Goal: Complete application form

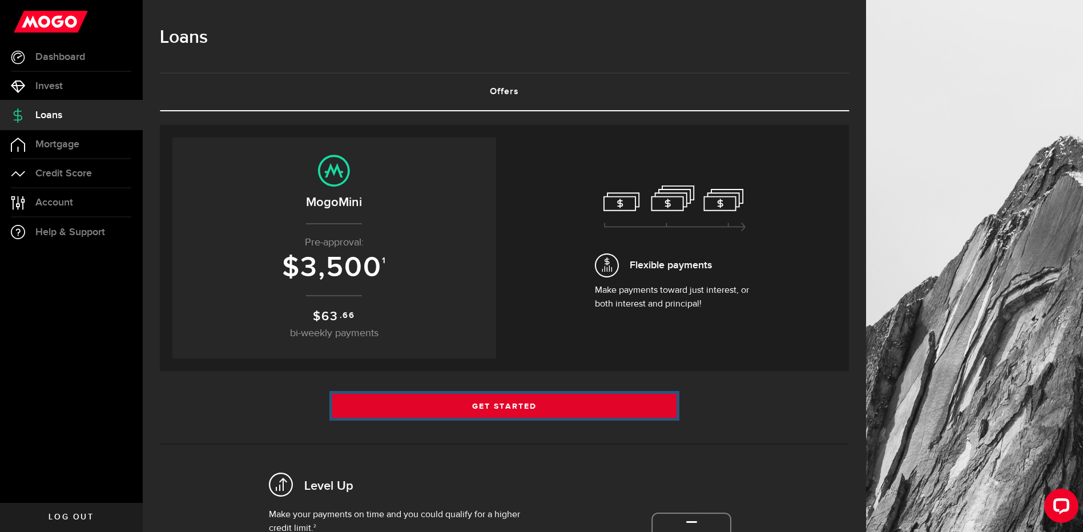
click at [536, 409] on link "Get Started" at bounding box center [504, 406] width 345 height 24
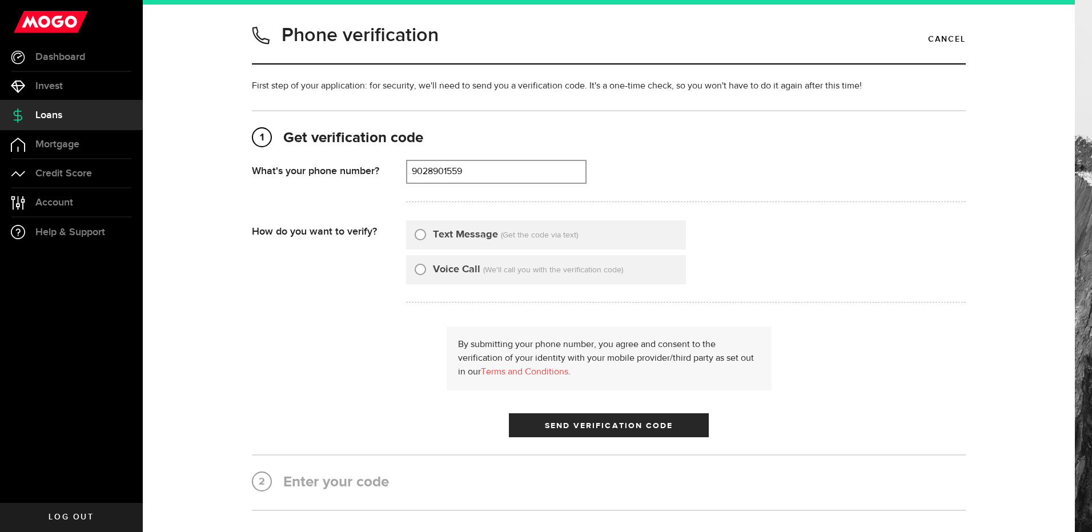
type input "9028901559"
click at [418, 236] on input "Text Message" at bounding box center [419, 232] width 11 height 11
radio input "true"
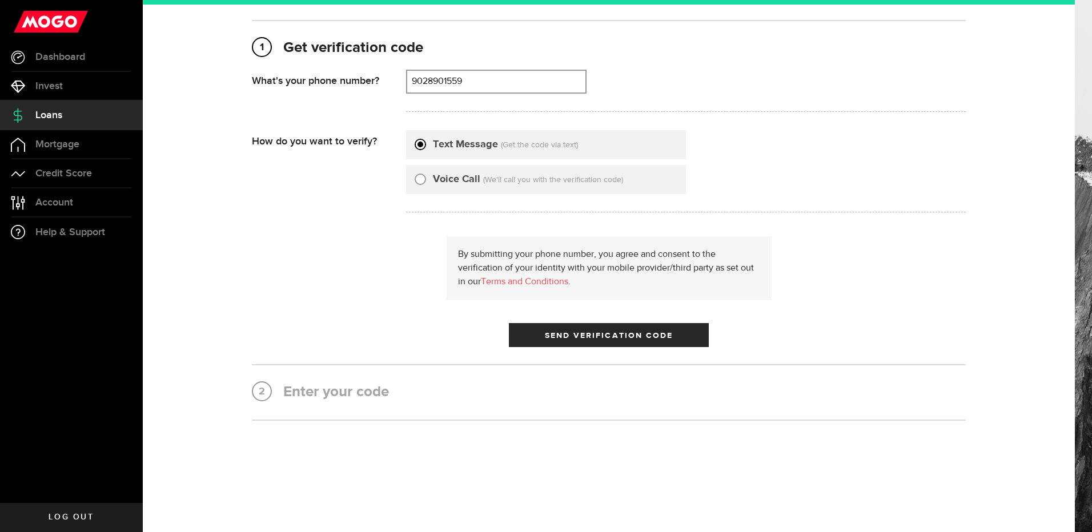
scroll to position [92, 0]
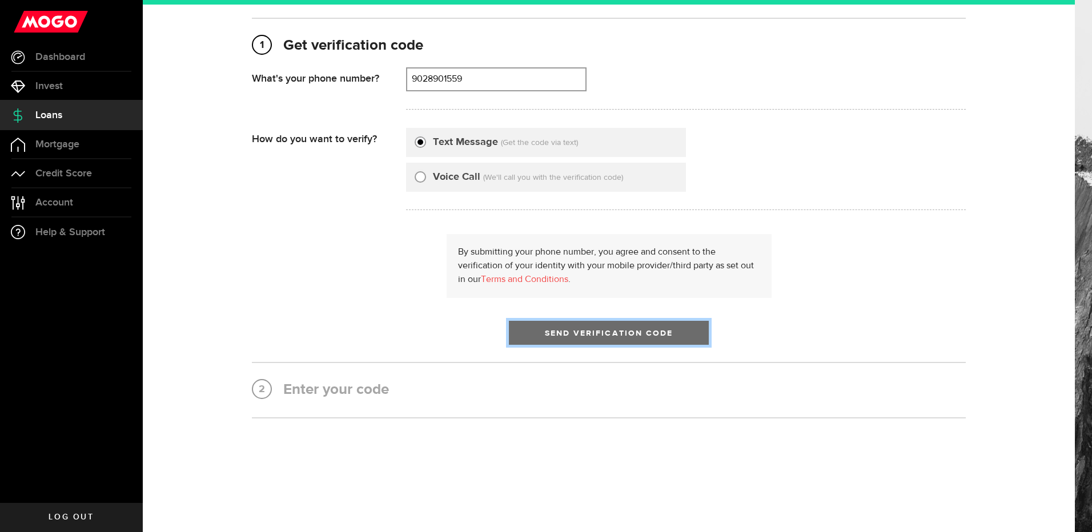
click at [585, 331] on span "Send Verification Code" at bounding box center [609, 333] width 128 height 8
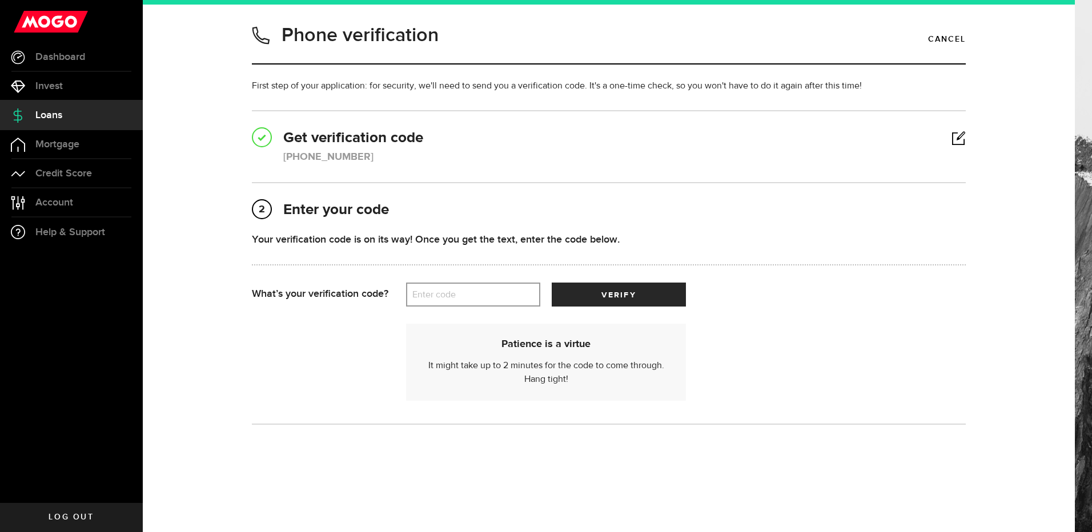
click at [464, 292] on label "Enter code" at bounding box center [473, 294] width 134 height 23
click at [464, 292] on input "Enter code" at bounding box center [473, 295] width 134 height 24
type input "20781"
click at [593, 299] on button "verify" at bounding box center [619, 295] width 134 height 24
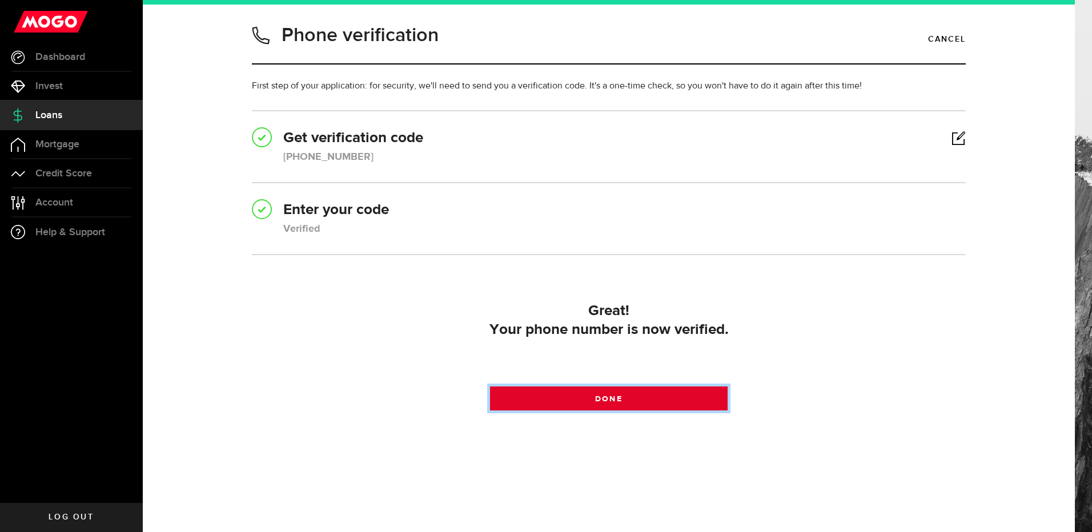
drag, startPoint x: 610, startPoint y: 397, endPoint x: 606, endPoint y: 392, distance: 6.5
click at [610, 398] on span at bounding box center [608, 401] width 15 height 15
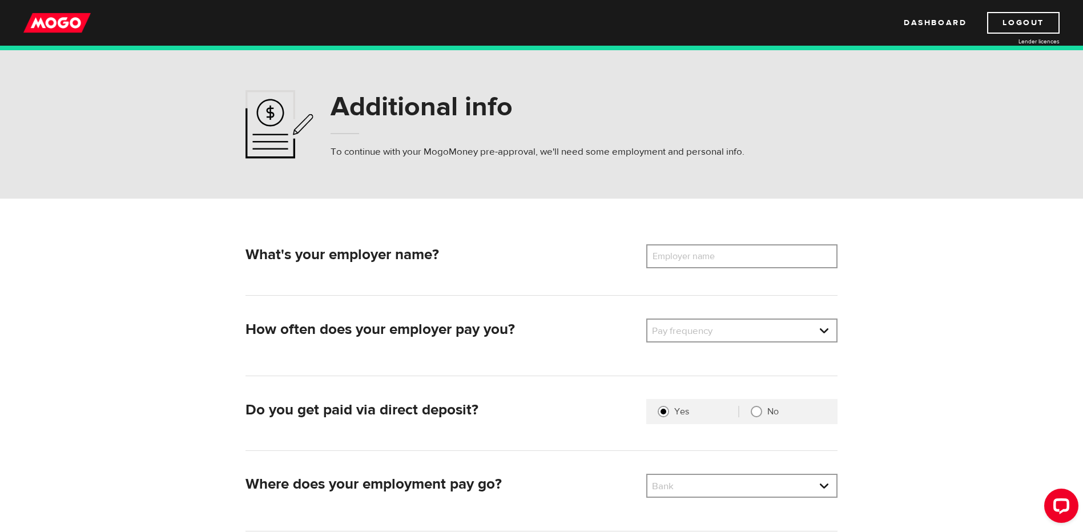
click at [694, 256] on label "Employer name" at bounding box center [692, 256] width 92 height 24
click at [694, 256] on input "Employer name" at bounding box center [741, 256] width 191 height 24
type input "cibc"
click at [736, 326] on link at bounding box center [741, 331] width 189 height 22
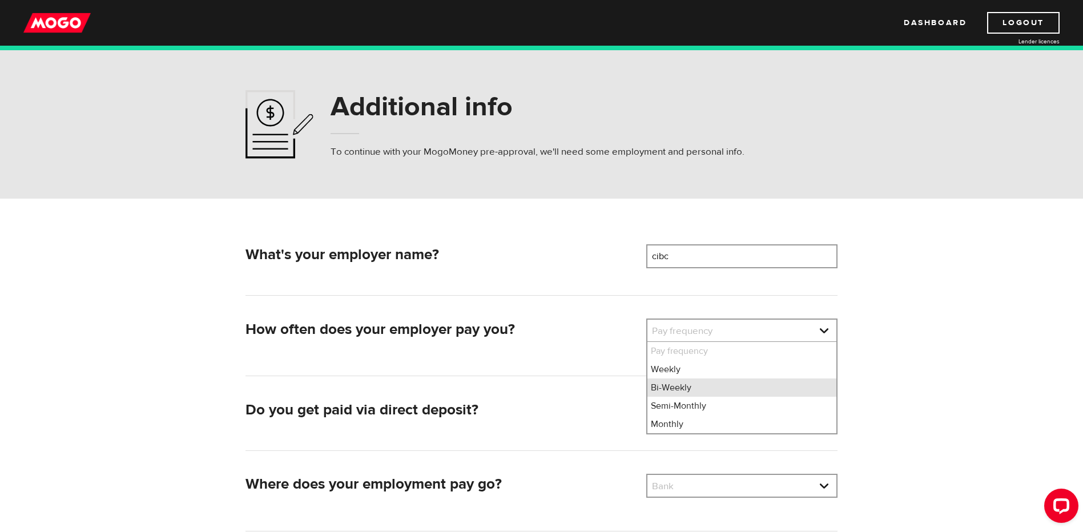
click at [690, 386] on li "Bi-Weekly" at bounding box center [741, 388] width 189 height 18
select select "2"
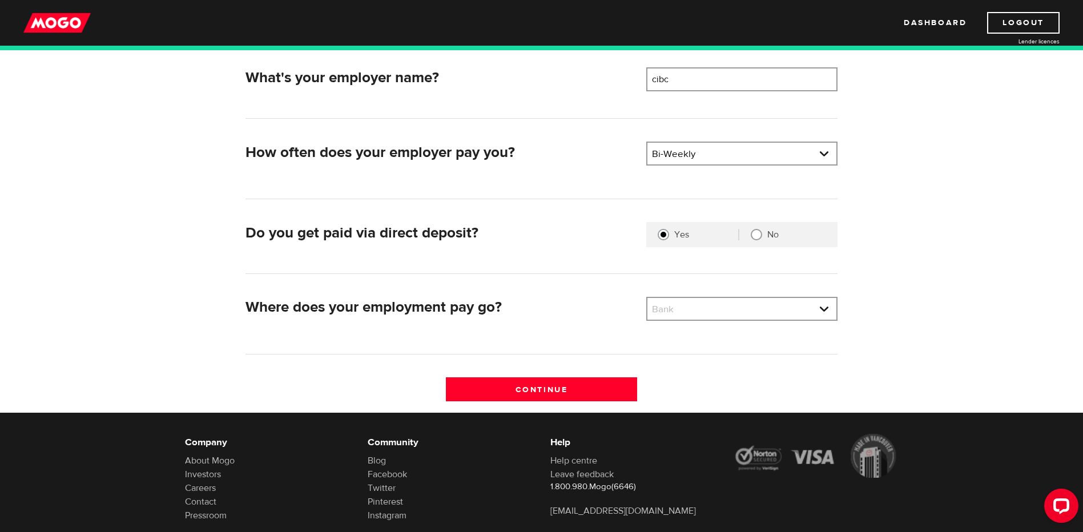
scroll to position [225, 0]
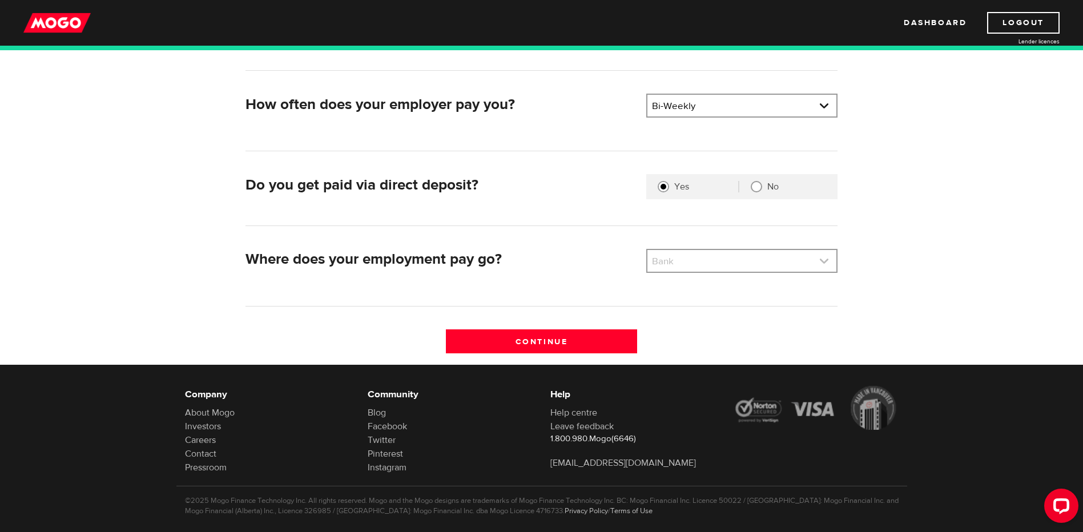
click at [742, 264] on link at bounding box center [741, 261] width 189 height 22
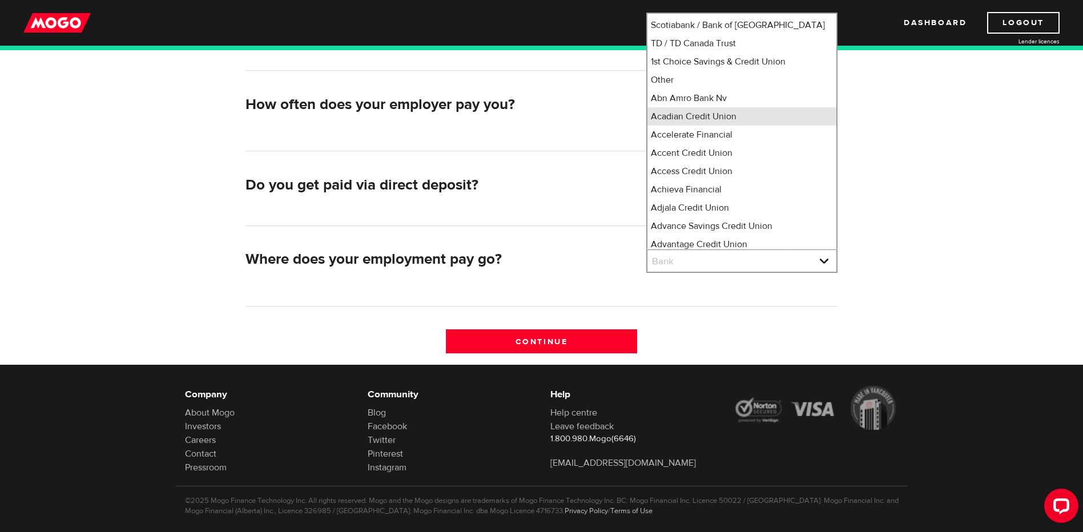
scroll to position [0, 0]
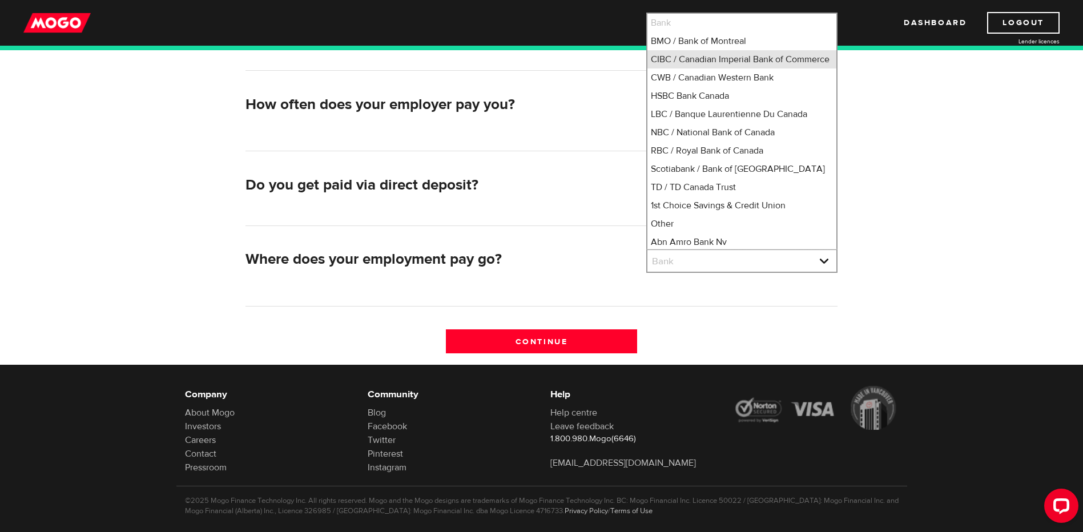
click at [722, 65] on li "CIBC / Canadian Imperial Bank of Commerce" at bounding box center [741, 59] width 189 height 18
select select "4"
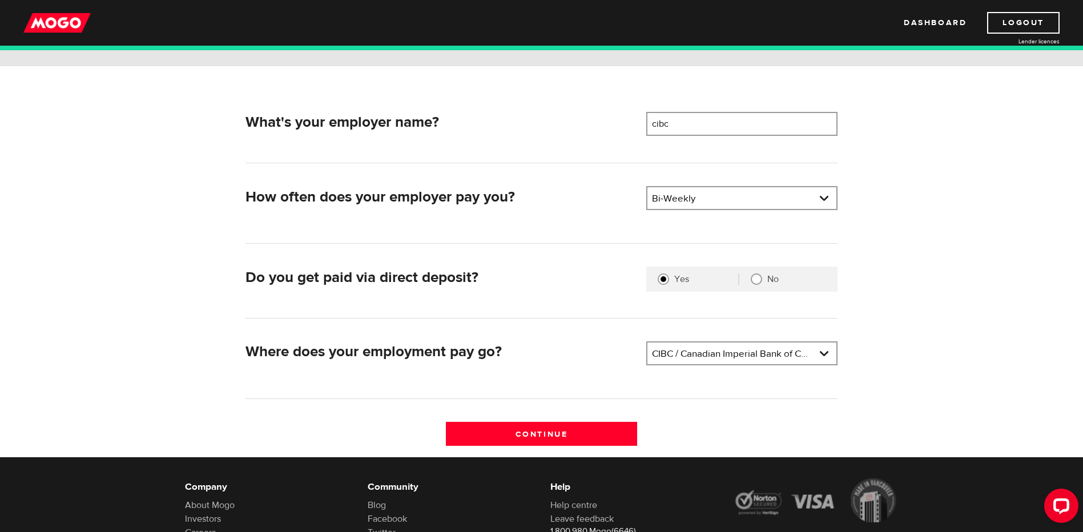
scroll to position [129, 0]
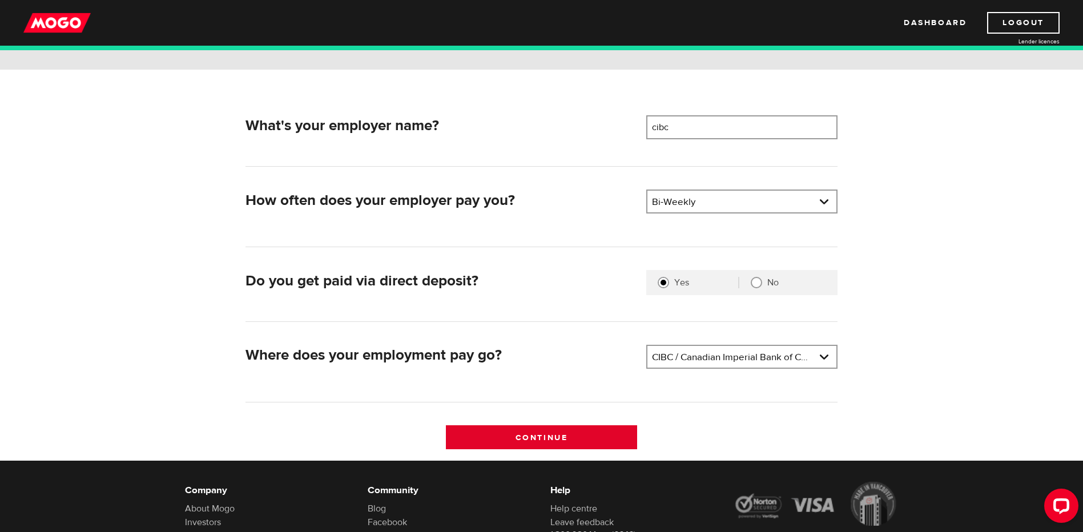
click at [545, 434] on input "Continue" at bounding box center [541, 437] width 191 height 24
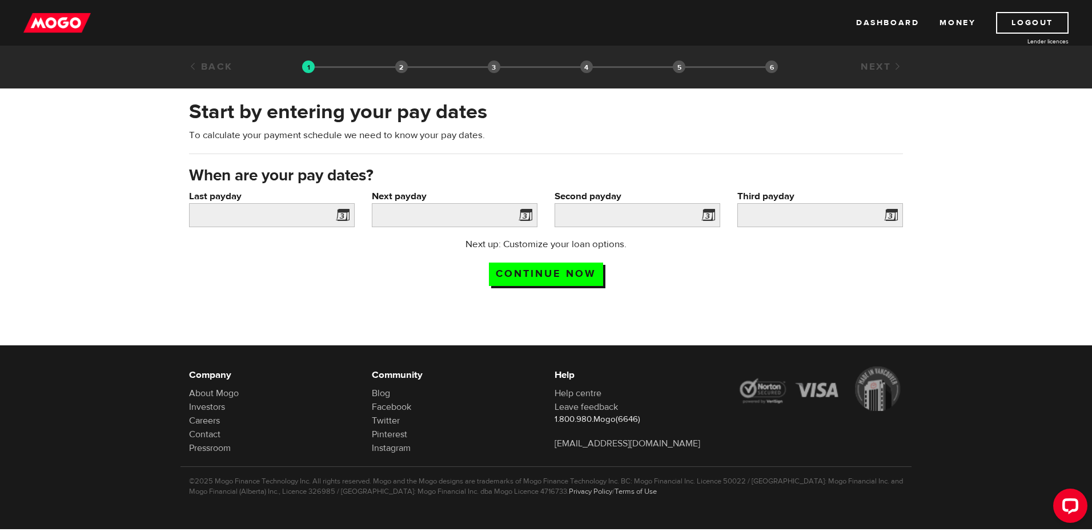
click at [346, 216] on span at bounding box center [340, 217] width 17 height 18
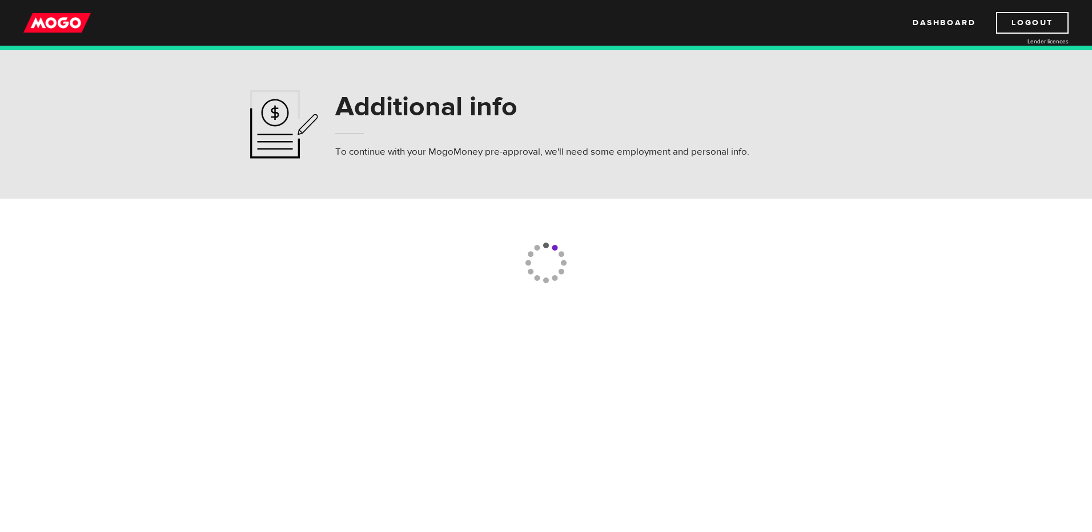
select select "2"
select select "4"
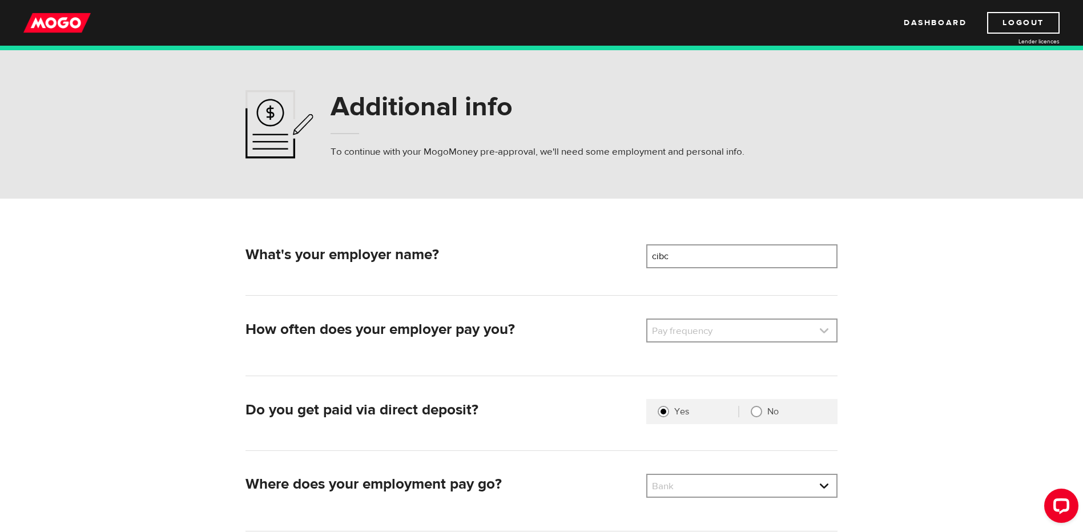
click at [724, 324] on link at bounding box center [741, 331] width 189 height 22
click at [689, 424] on li "Monthly" at bounding box center [741, 424] width 189 height 18
select select "4"
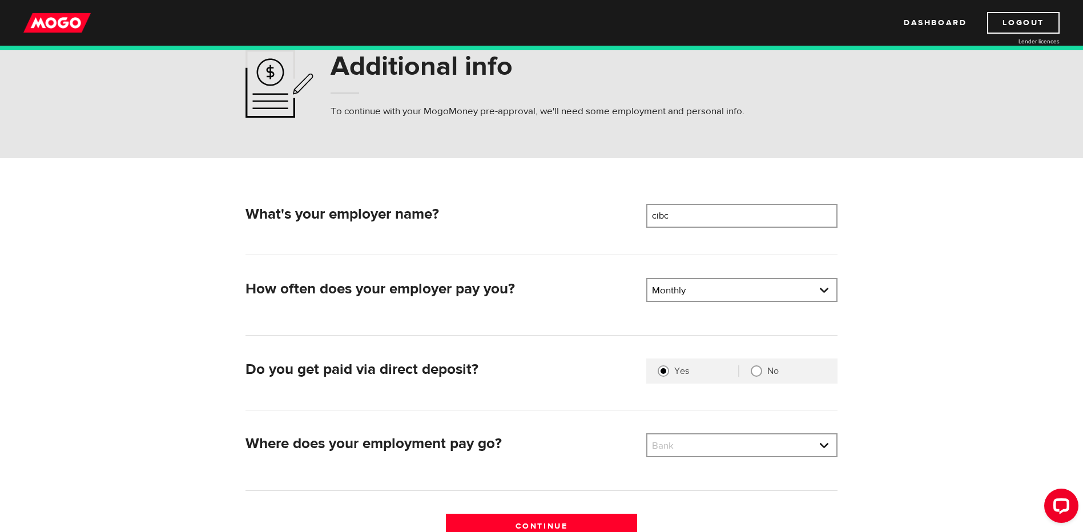
scroll to position [206, 0]
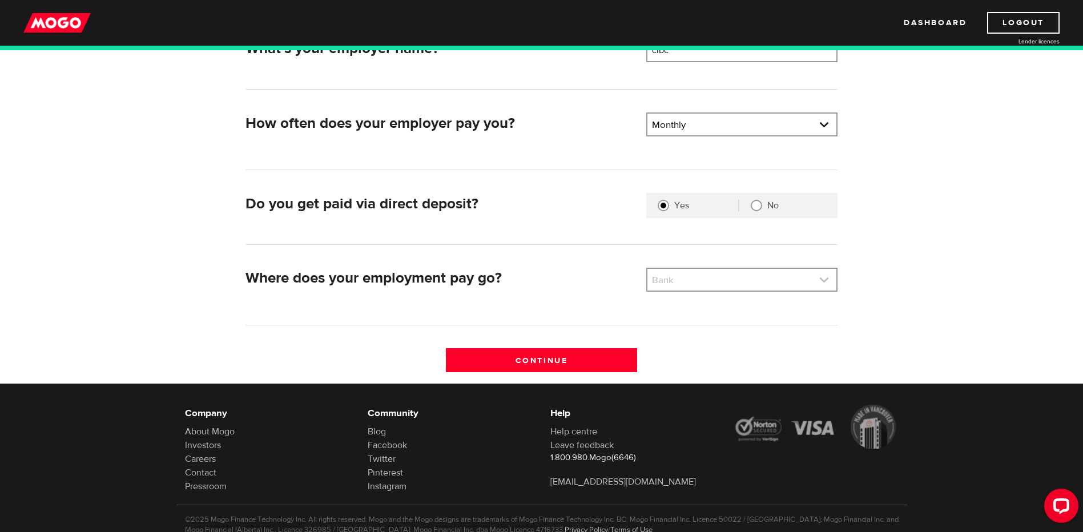
click at [788, 275] on link at bounding box center [741, 280] width 189 height 22
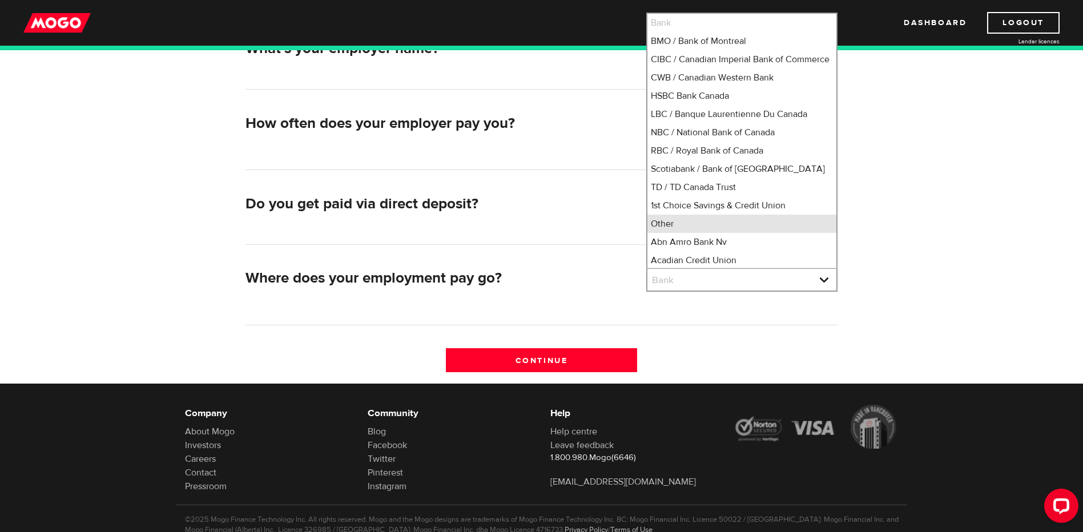
scroll to position [15, 0]
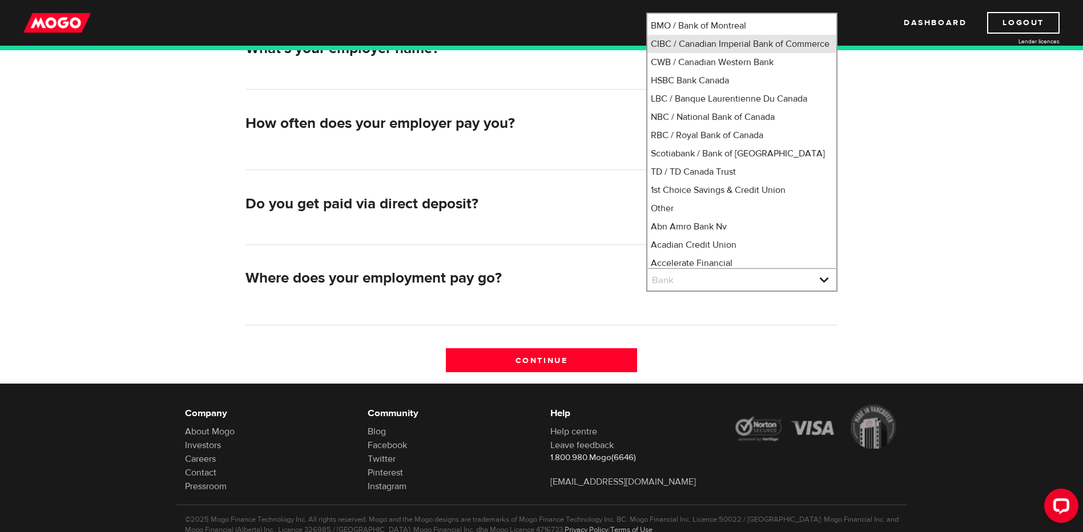
click at [718, 50] on li "CIBC / Canadian Imperial Bank of Commerce" at bounding box center [741, 44] width 189 height 18
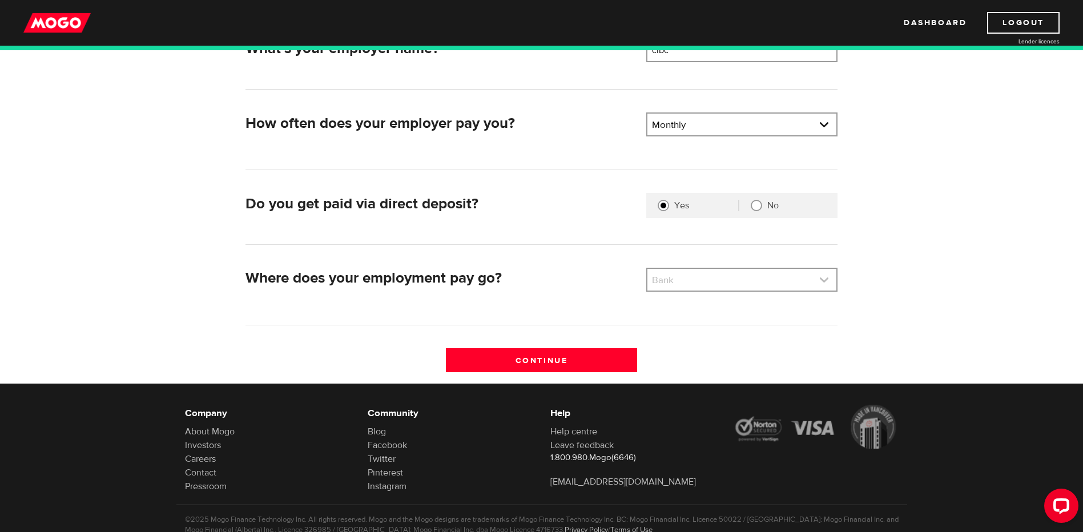
click at [718, 279] on link at bounding box center [741, 280] width 189 height 22
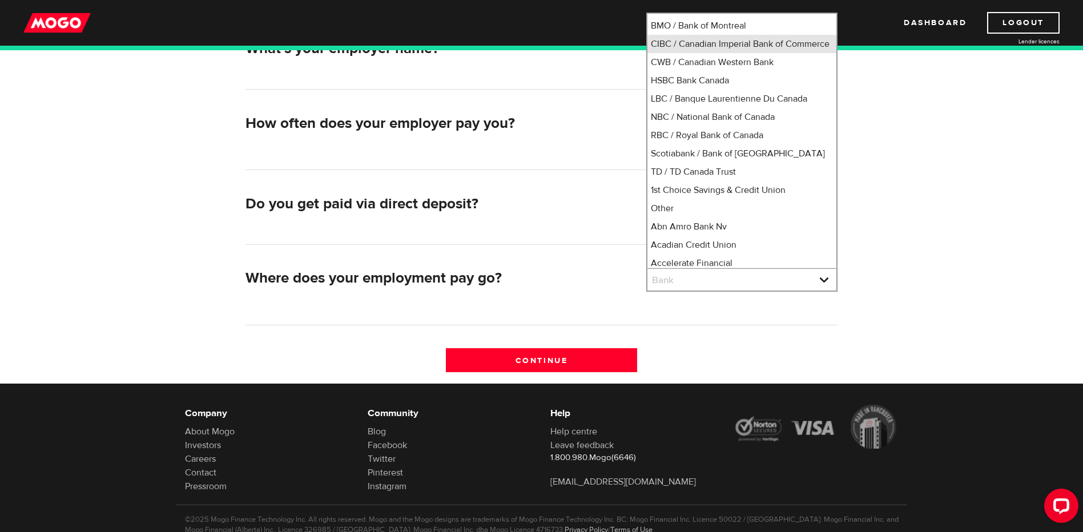
click at [693, 48] on li "CIBC / Canadian Imperial Bank of Commerce" at bounding box center [741, 44] width 189 height 18
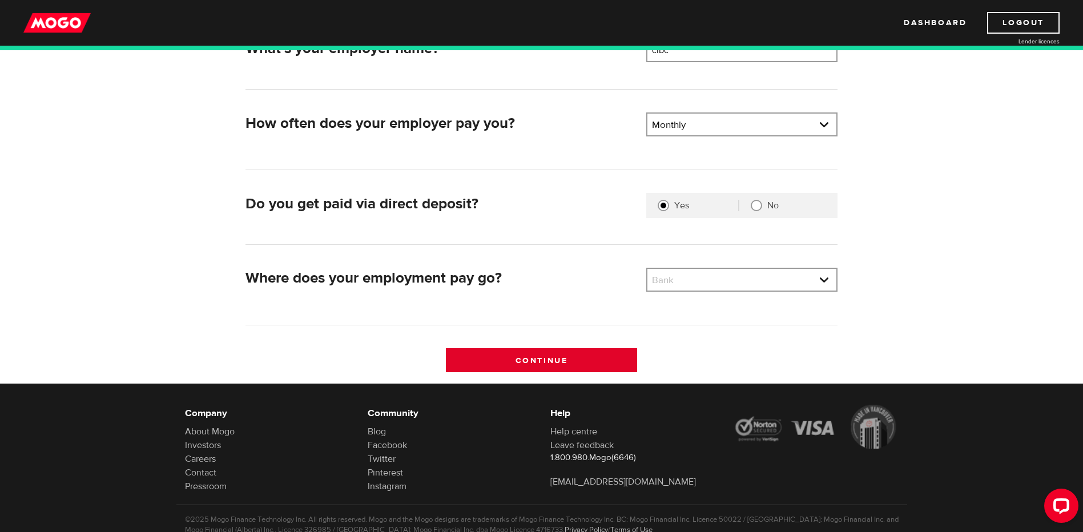
click at [563, 360] on input "Continue" at bounding box center [541, 360] width 191 height 24
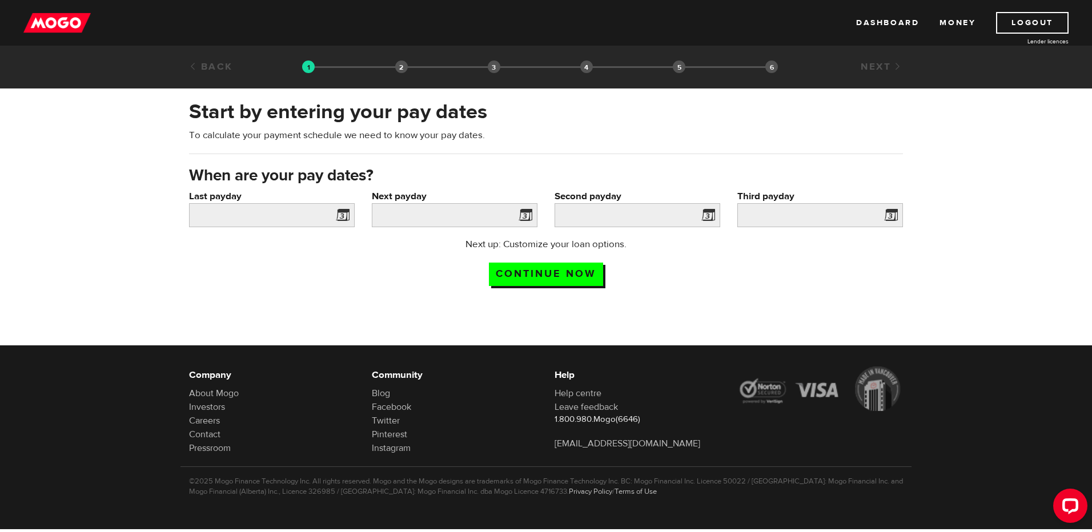
click at [342, 217] on span at bounding box center [340, 217] width 17 height 18
click at [526, 215] on span at bounding box center [522, 217] width 17 height 18
click at [708, 217] on span at bounding box center [705, 217] width 17 height 18
click at [336, 219] on span at bounding box center [340, 217] width 17 height 18
click at [274, 210] on input "Last payday" at bounding box center [272, 215] width 166 height 24
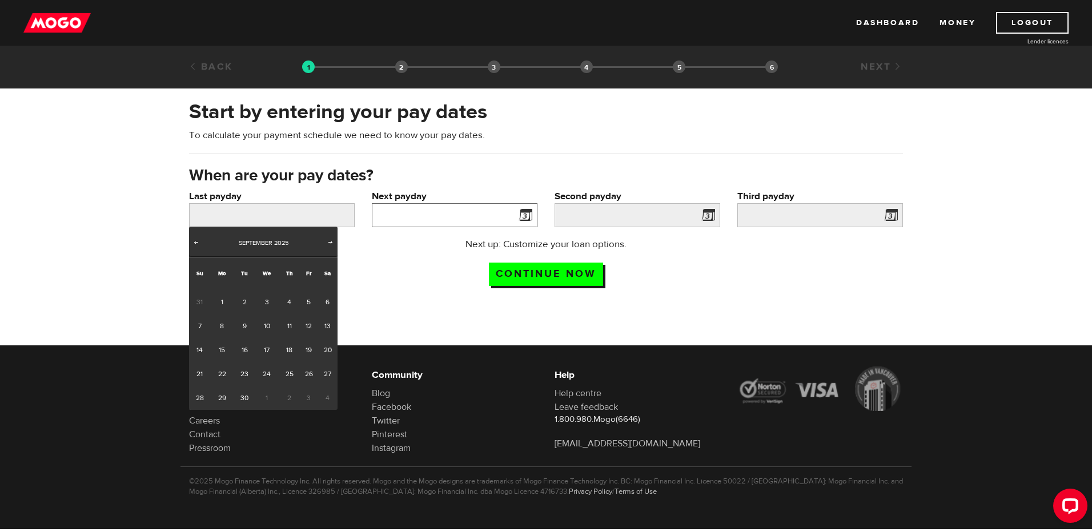
click at [510, 217] on input "Next payday" at bounding box center [455, 215] width 166 height 24
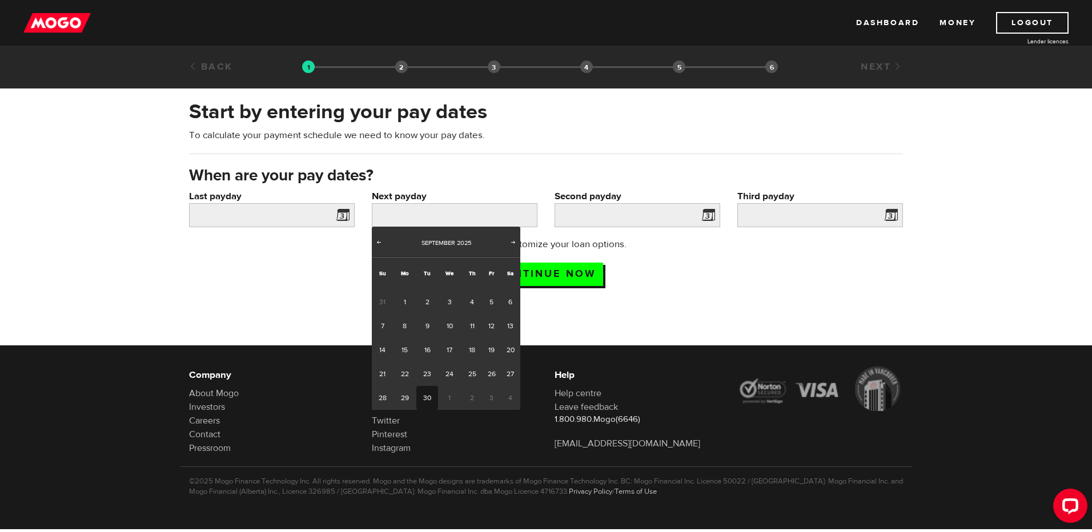
click at [431, 399] on link "30" at bounding box center [426, 398] width 21 height 24
type input "[DATE]"
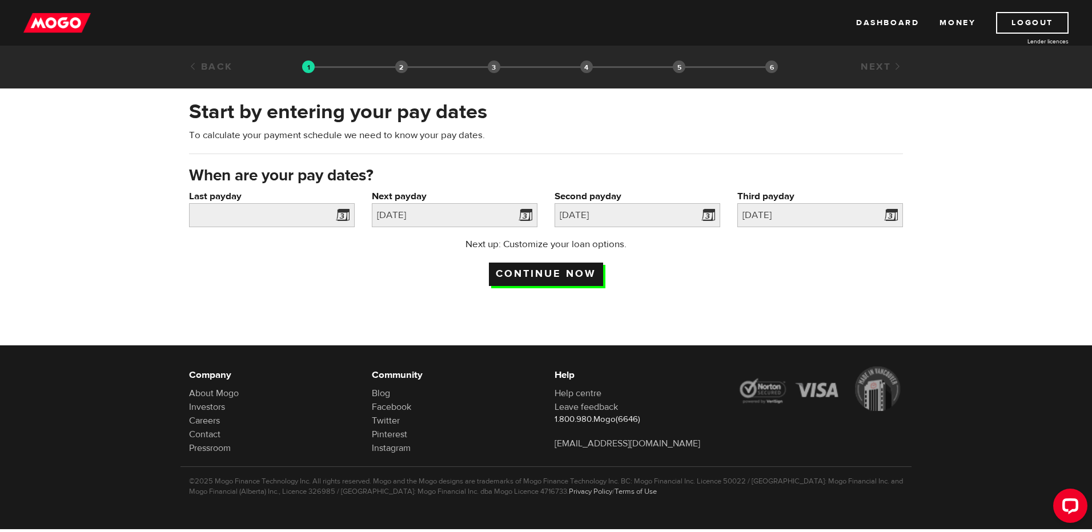
click at [567, 278] on input "Continue now" at bounding box center [546, 274] width 114 height 23
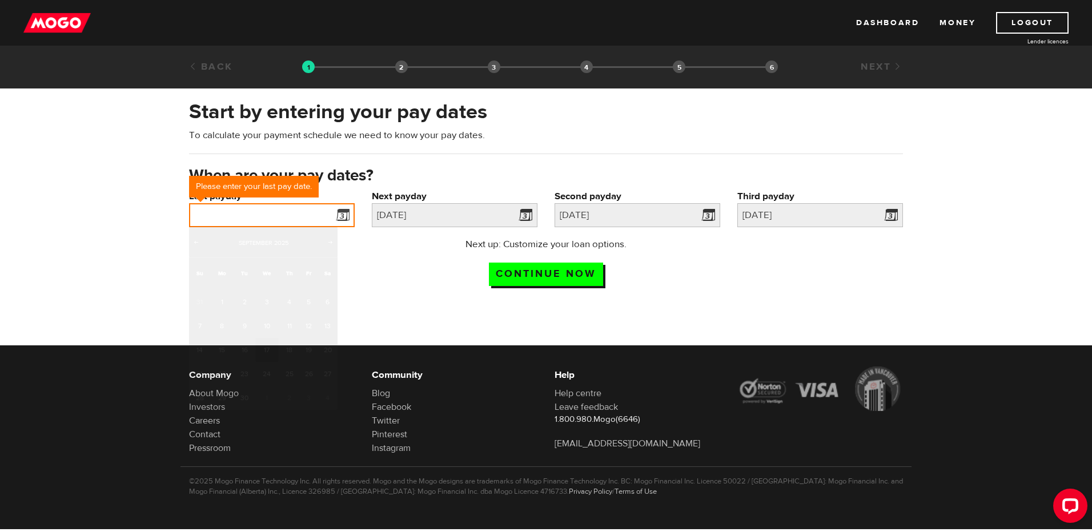
click at [327, 219] on input "Last payday" at bounding box center [272, 215] width 166 height 24
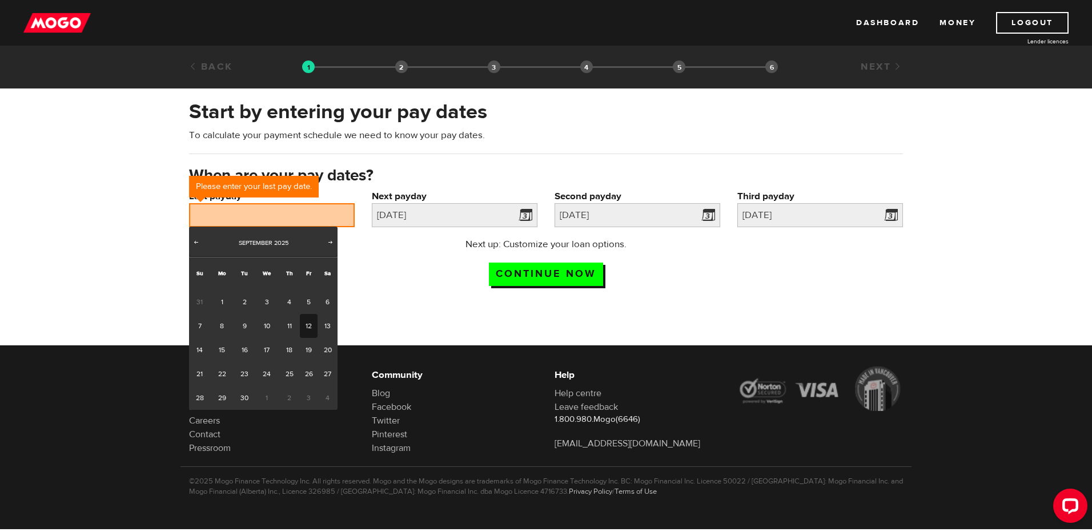
click at [307, 327] on link "12" at bounding box center [309, 326] width 18 height 24
type input "[DATE]"
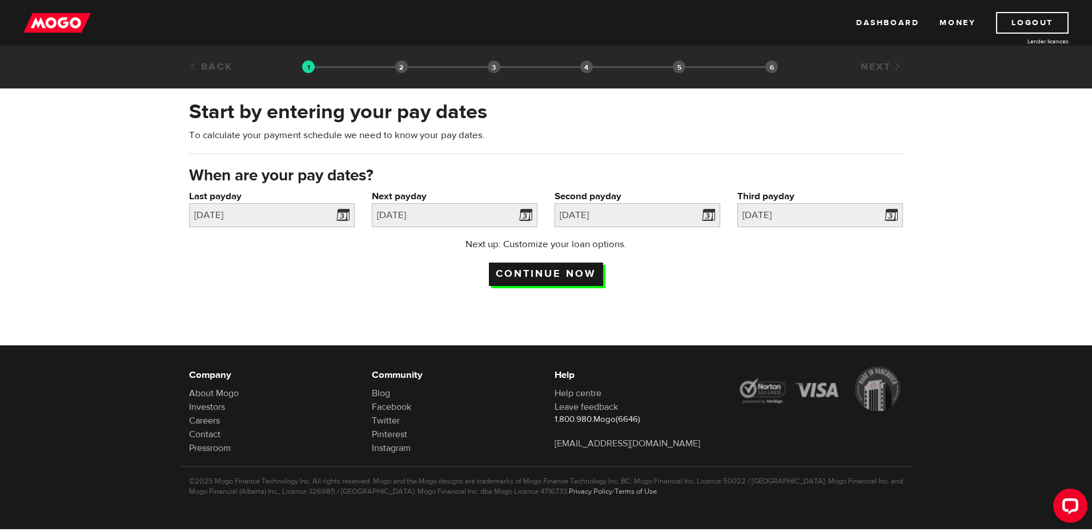
click at [567, 268] on input "Continue now" at bounding box center [546, 274] width 114 height 23
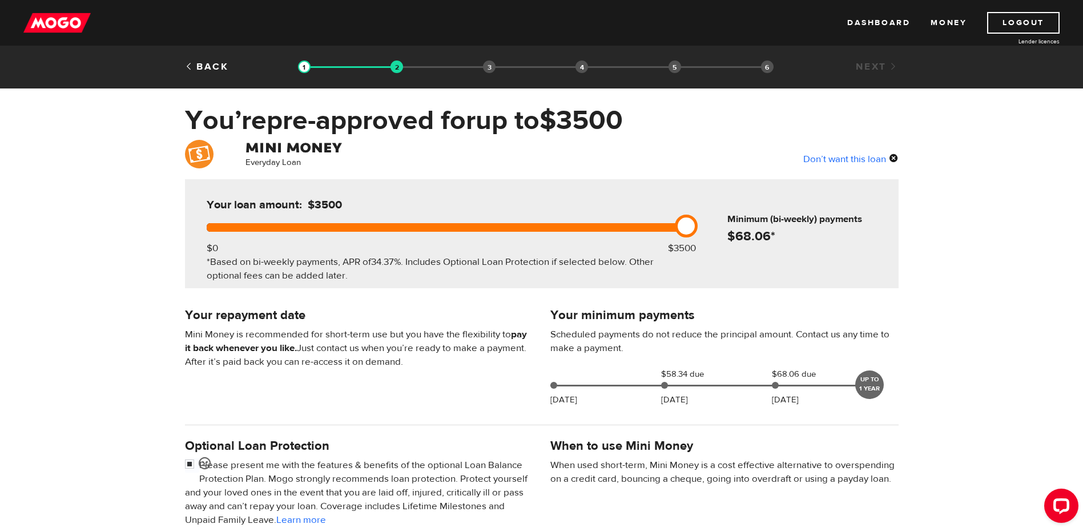
scroll to position [365, 0]
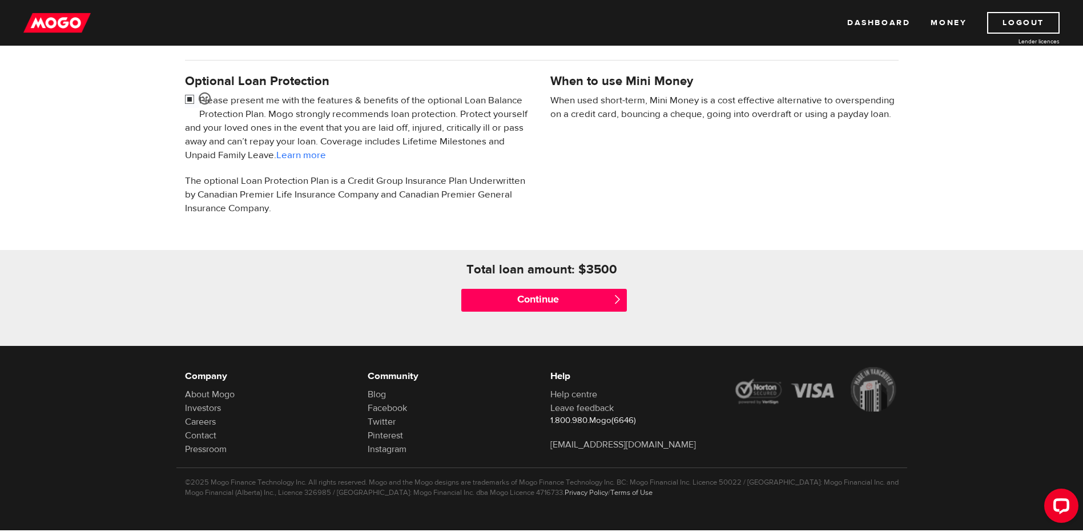
click at [190, 99] on input "checkbox" at bounding box center [192, 101] width 14 height 14
checkbox input "false"
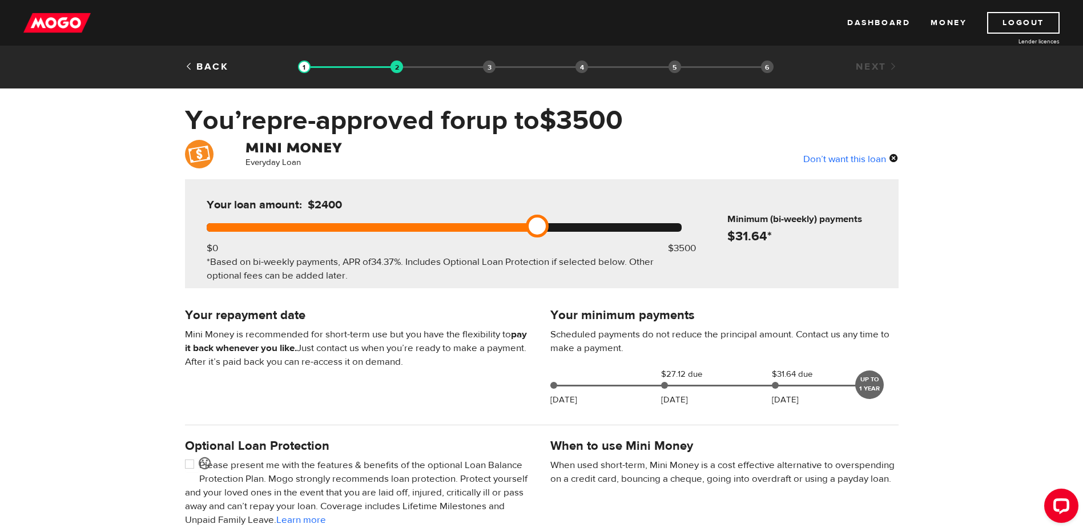
drag, startPoint x: 679, startPoint y: 223, endPoint x: 519, endPoint y: 226, distance: 160.5
click at [519, 226] on div at bounding box center [444, 227] width 475 height 9
drag, startPoint x: 538, startPoint y: 224, endPoint x: 553, endPoint y: 222, distance: 14.5
click at [553, 222] on link at bounding box center [564, 226] width 23 height 23
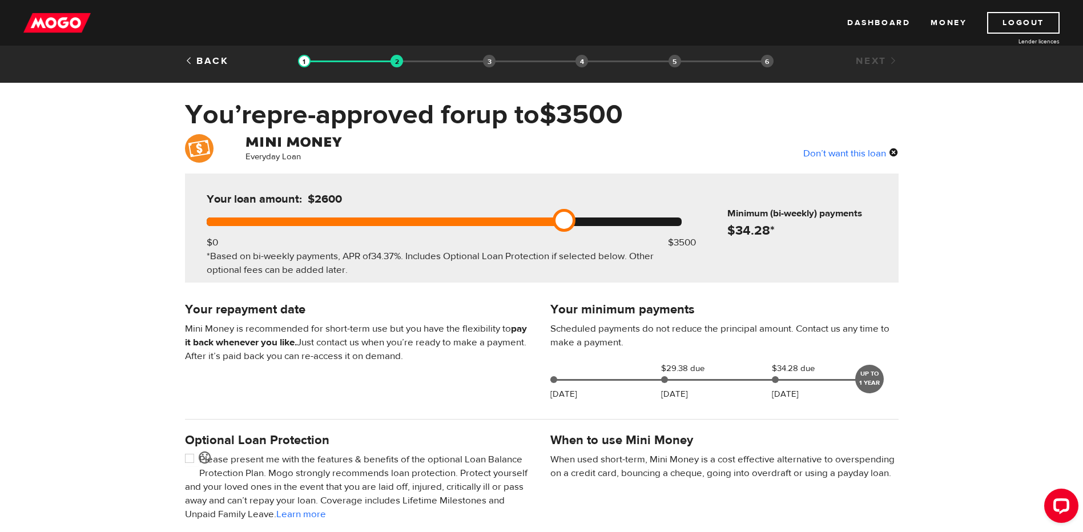
scroll to position [365, 0]
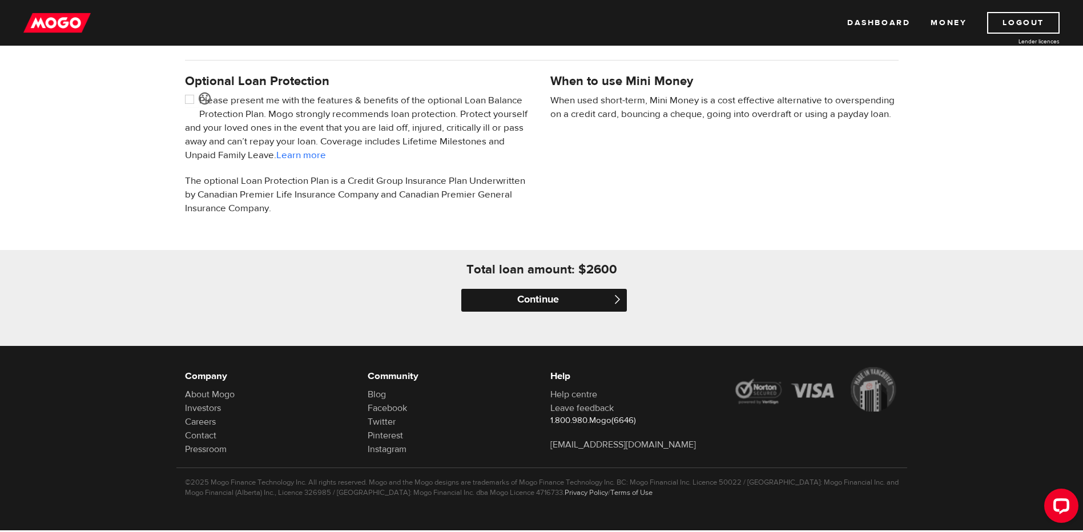
click at [569, 297] on input "Continue" at bounding box center [544, 300] width 166 height 23
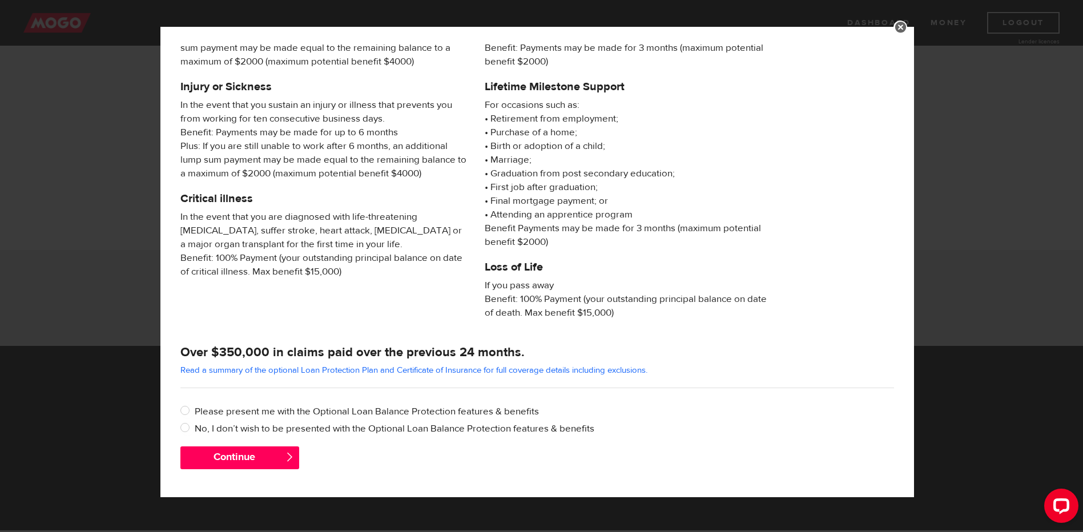
scroll to position [99, 0]
click at [186, 426] on input "No, I don’t wish to be presented with the Optional Loan Balance Protection feat…" at bounding box center [187, 428] width 14 height 14
radio input "true"
click at [277, 462] on button "Continue" at bounding box center [239, 457] width 119 height 23
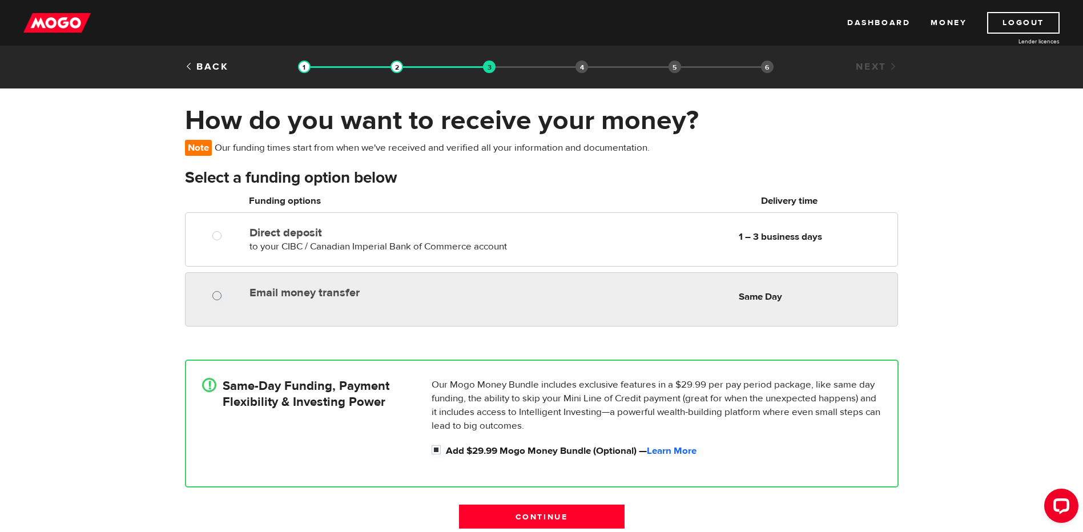
radio input "true"
click at [224, 295] on input "Email money transfer" at bounding box center [219, 297] width 14 height 14
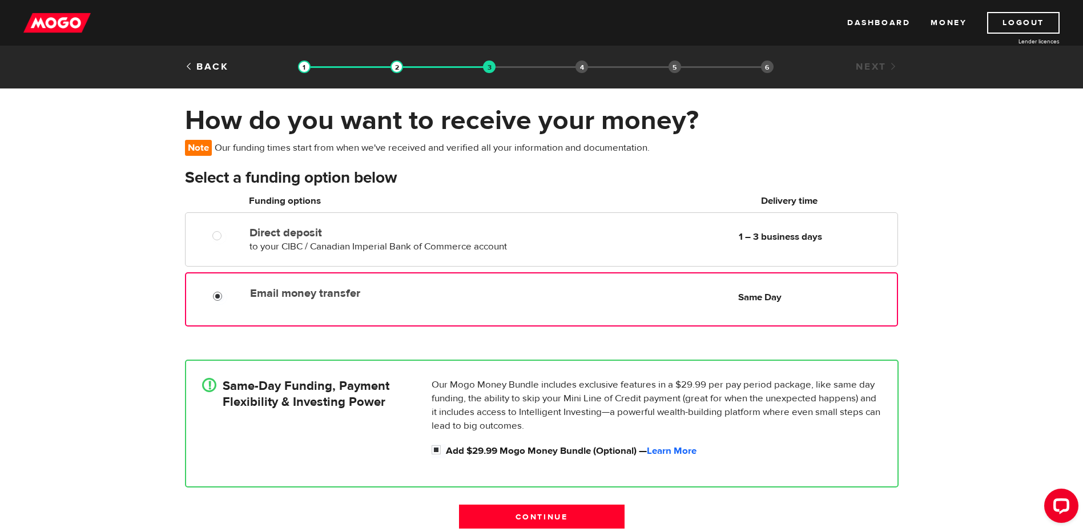
scroll to position [194, 0]
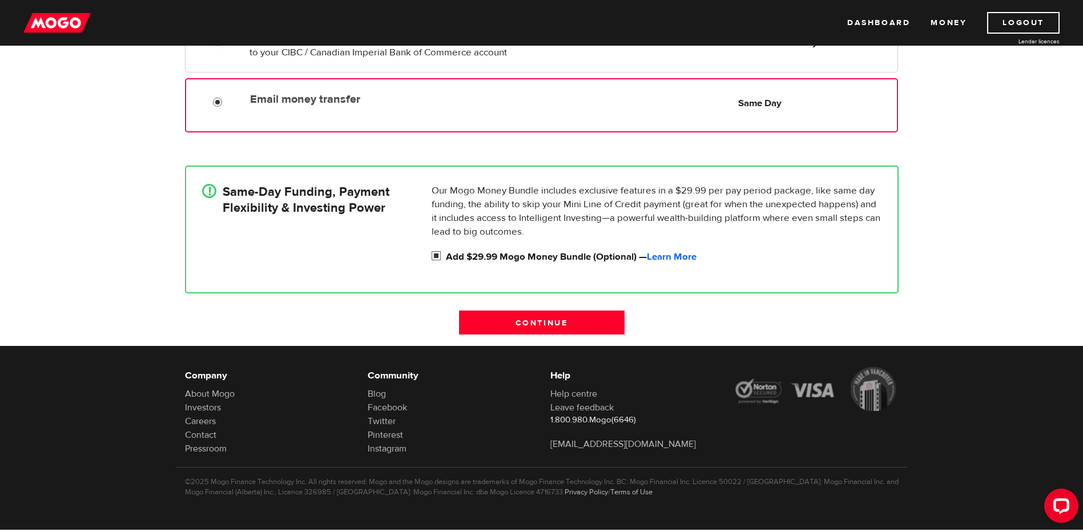
click at [434, 254] on input "Add $29.99 Mogo Money Bundle (Optional) — Learn More" at bounding box center [439, 257] width 14 height 14
checkbox input "false"
radio input "false"
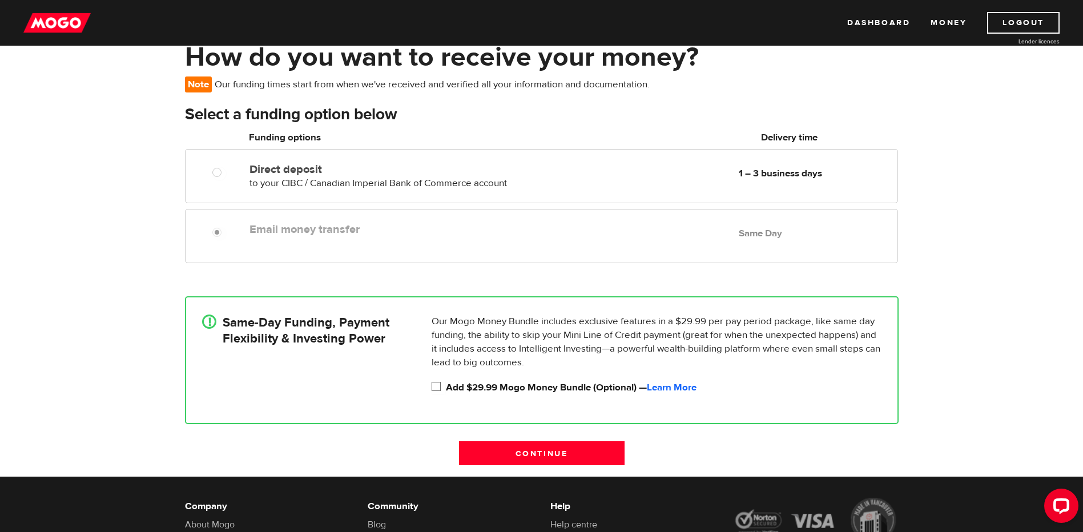
scroll to position [0, 0]
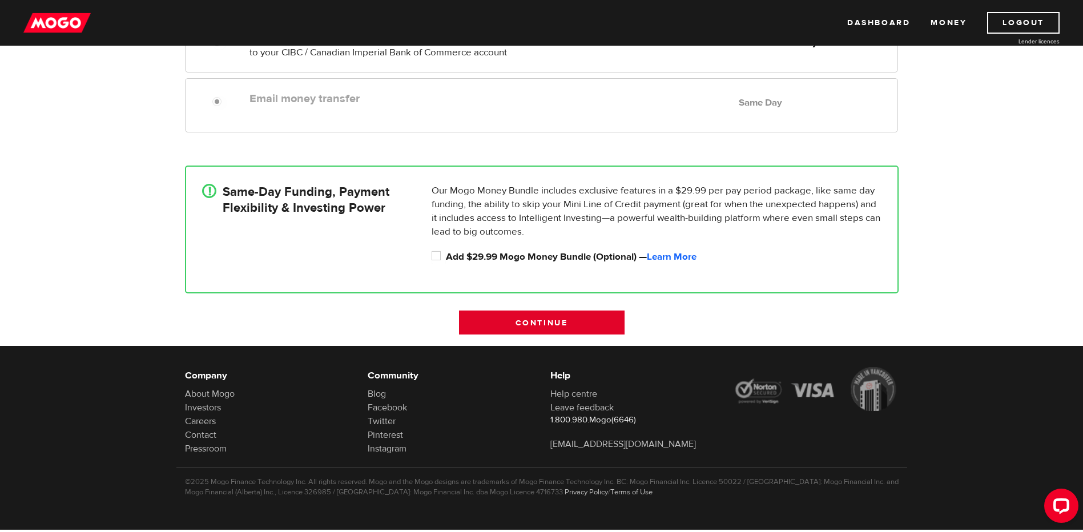
click at [546, 321] on input "Continue" at bounding box center [542, 323] width 166 height 24
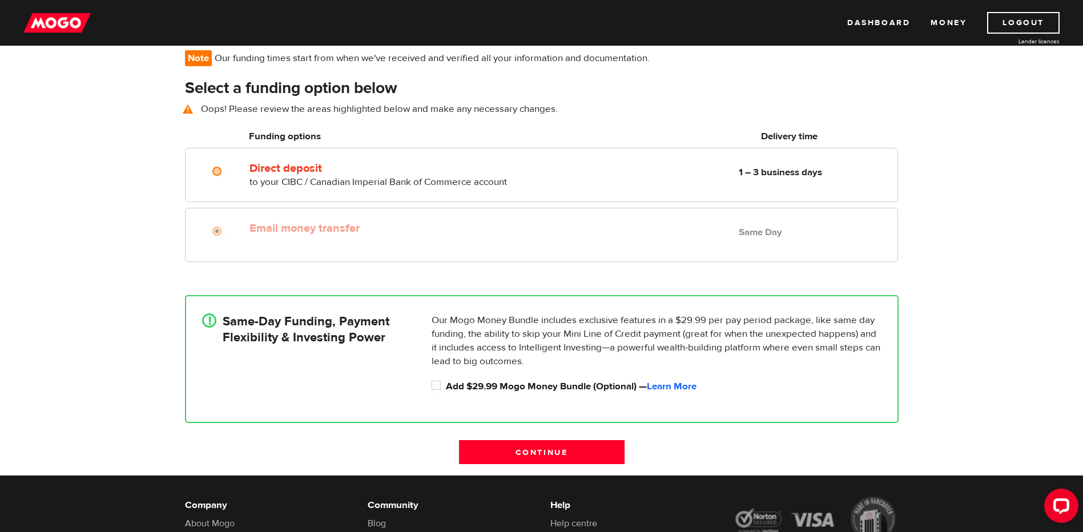
scroll to position [83, 0]
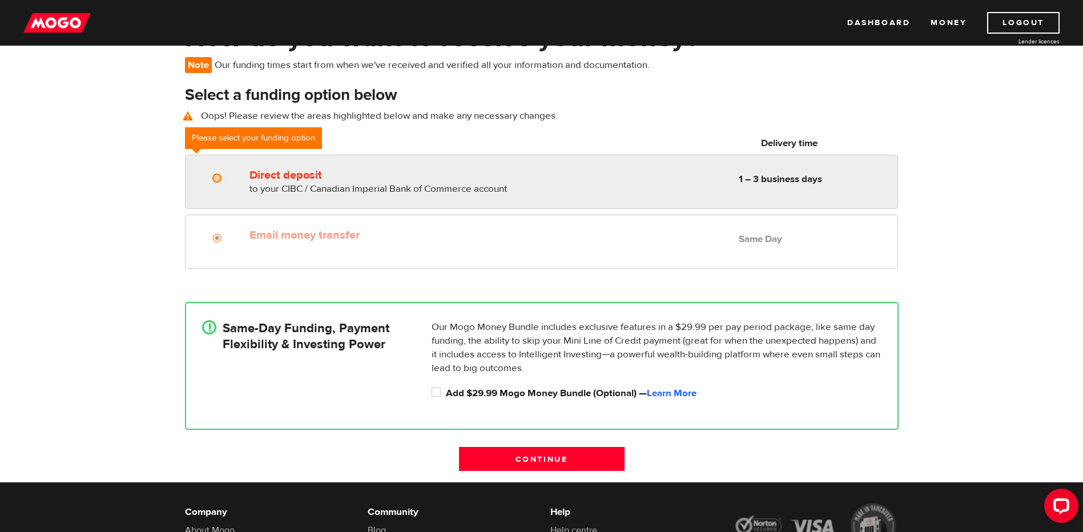
radio input "true"
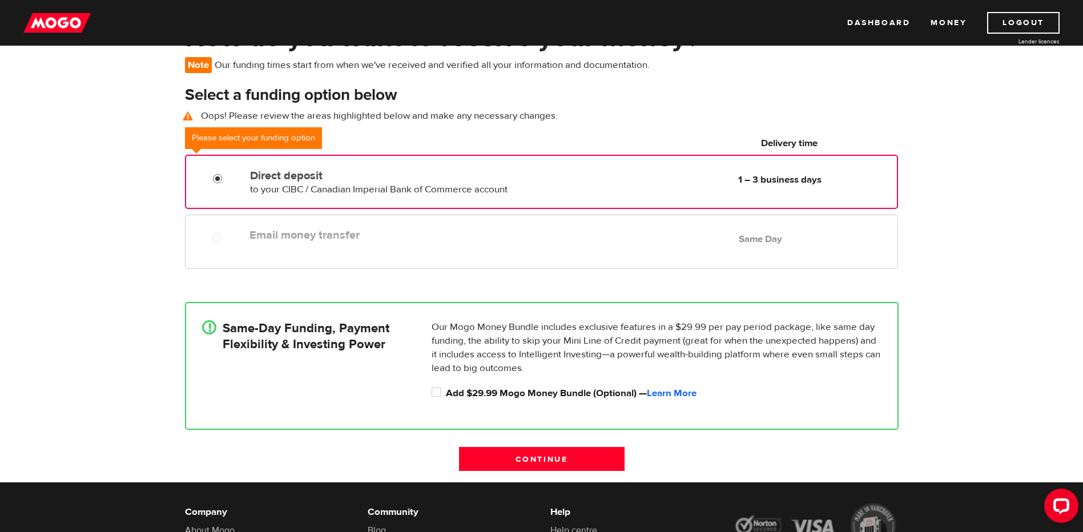
drag, startPoint x: 216, startPoint y: 175, endPoint x: 224, endPoint y: 187, distance: 14.4
click at [216, 175] on input "Direct deposit" at bounding box center [220, 180] width 14 height 14
drag, startPoint x: 955, startPoint y: 146, endPoint x: 940, endPoint y: 146, distance: 14.8
click at [955, 146] on div "How do you want to receive your money? Note Our funding times start from when w…" at bounding box center [541, 251] width 1083 height 461
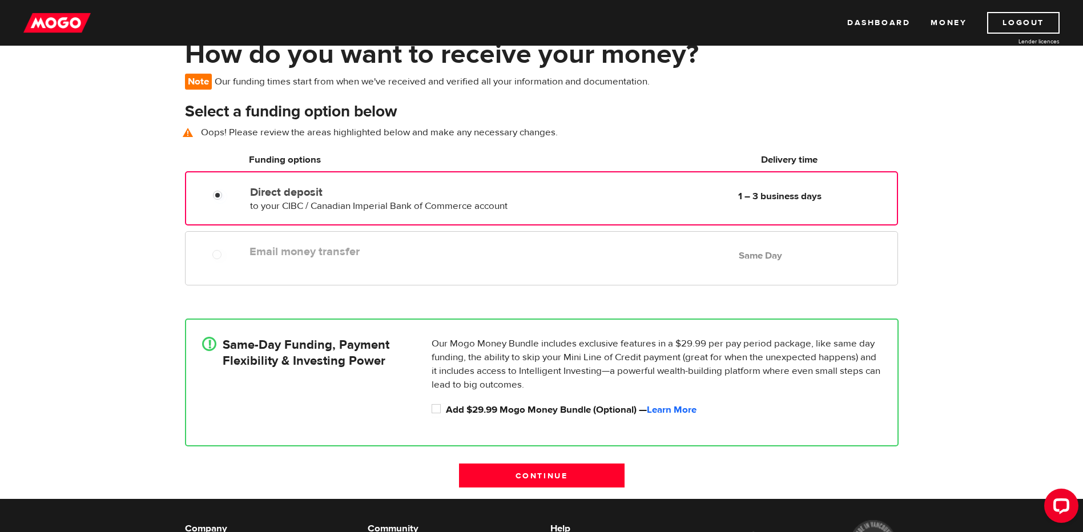
scroll to position [0, 0]
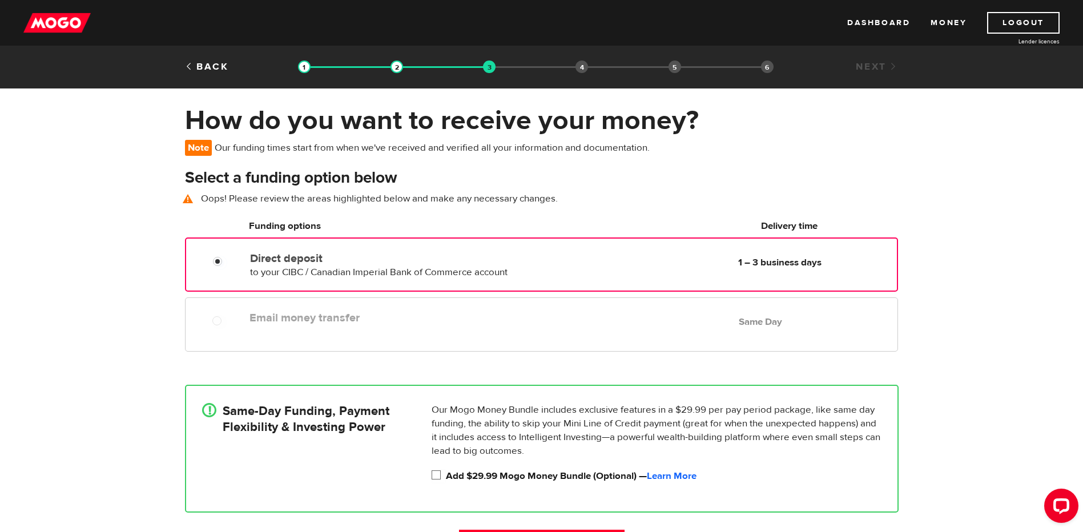
click at [441, 474] on input "Add $29.99 Mogo Money Bundle (Optional) — Learn More" at bounding box center [439, 476] width 14 height 14
checkbox input "true"
click at [674, 480] on link "Learn More" at bounding box center [672, 476] width 50 height 13
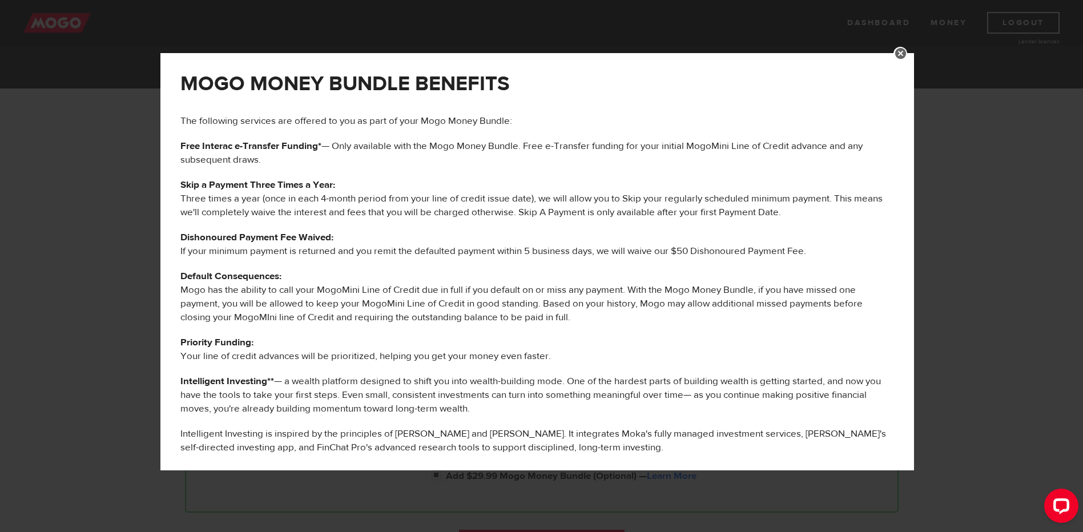
click at [907, 55] on link at bounding box center [900, 54] width 14 height 14
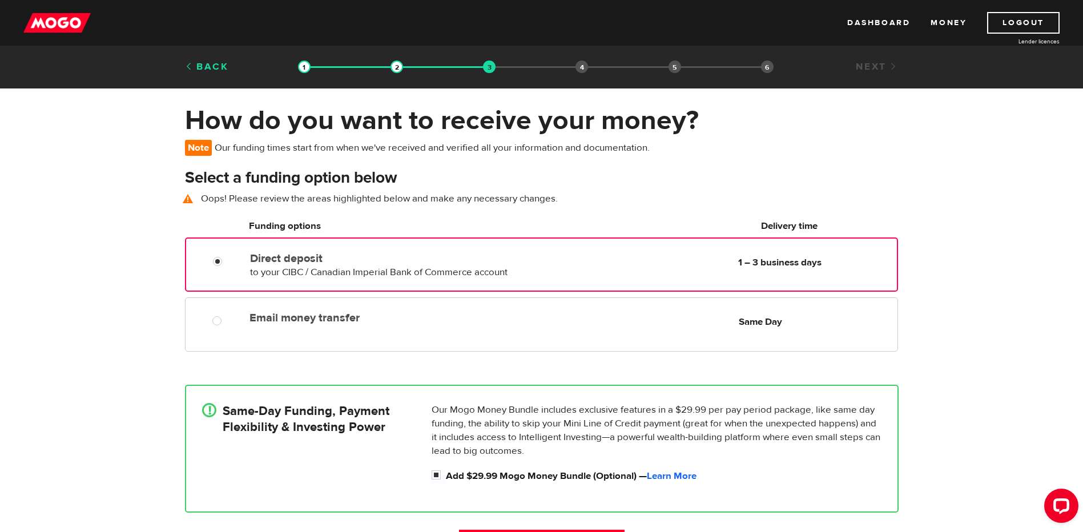
click at [217, 67] on link "Back" at bounding box center [207, 67] width 44 height 13
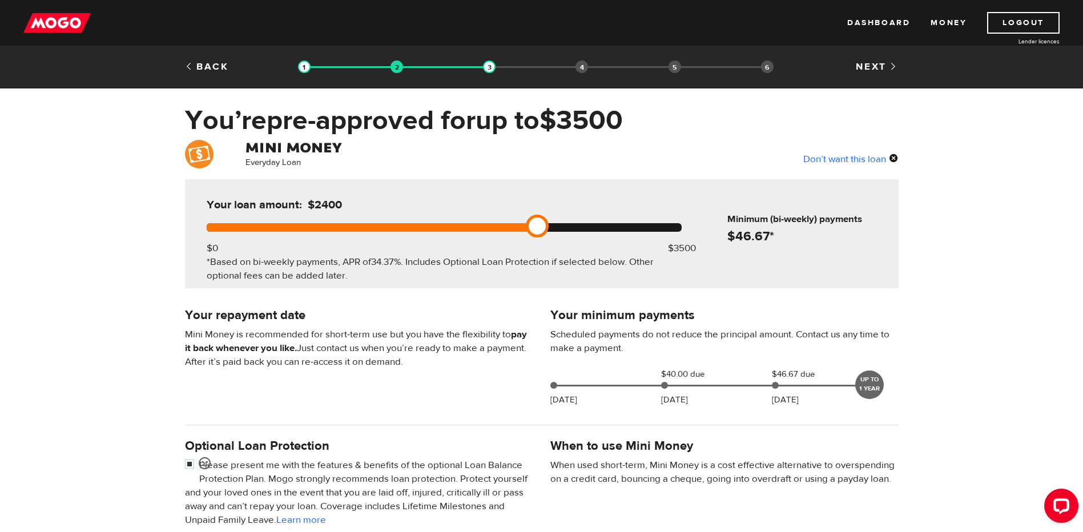
drag, startPoint x: 562, startPoint y: 222, endPoint x: 524, endPoint y: 228, distance: 38.2
click at [524, 228] on div at bounding box center [444, 227] width 475 height 9
drag, startPoint x: 533, startPoint y: 227, endPoint x: 513, endPoint y: 228, distance: 20.6
click at [513, 228] on link at bounding box center [509, 226] width 23 height 23
drag, startPoint x: 496, startPoint y: 226, endPoint x: 481, endPoint y: 236, distance: 18.4
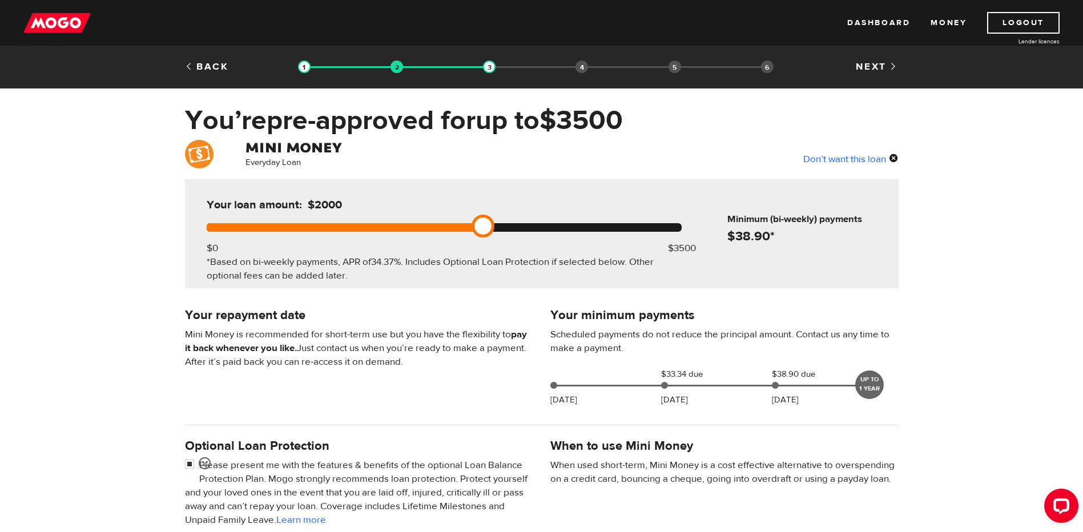
click at [481, 236] on div "Your loan amount: $2000 $0 $3500 *Based on bi-weekly payments, APR of 34.37% . …" at bounding box center [444, 233] width 509 height 109
